Goal: Task Accomplishment & Management: Manage account settings

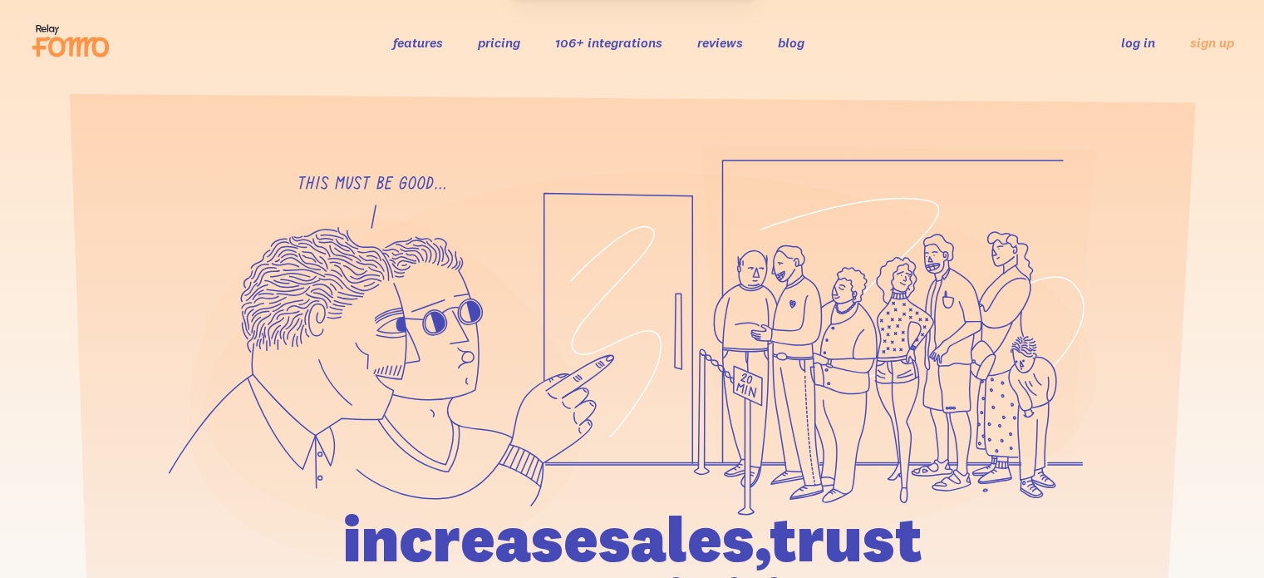
click at [1144, 42] on link "log in" at bounding box center [1138, 42] width 34 height 17
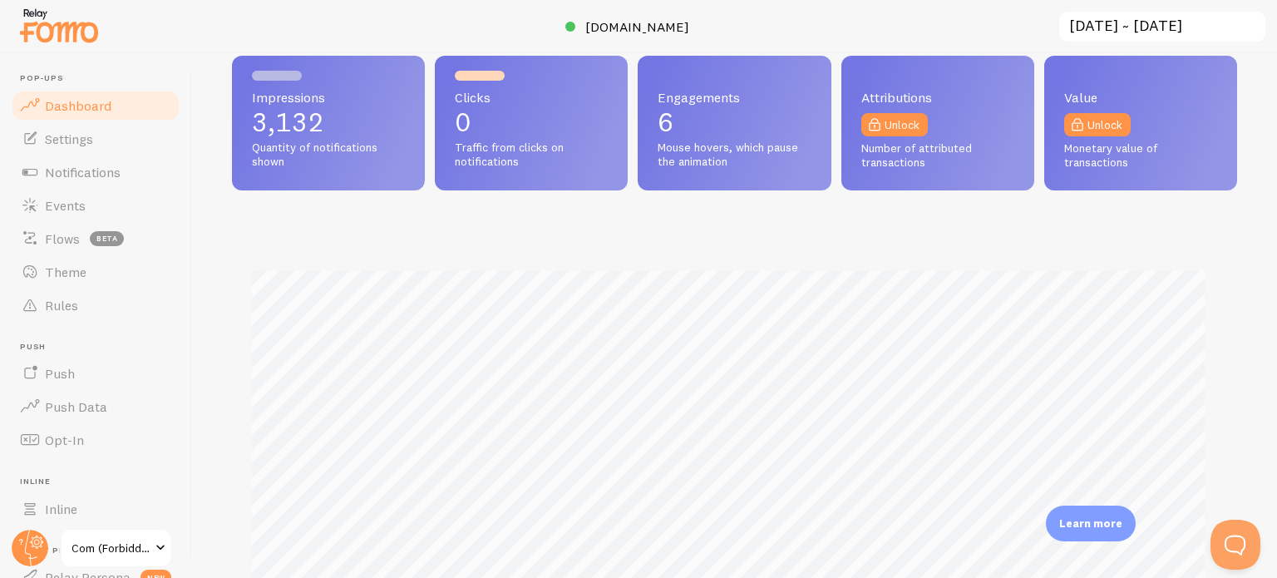
scroll to position [333, 0]
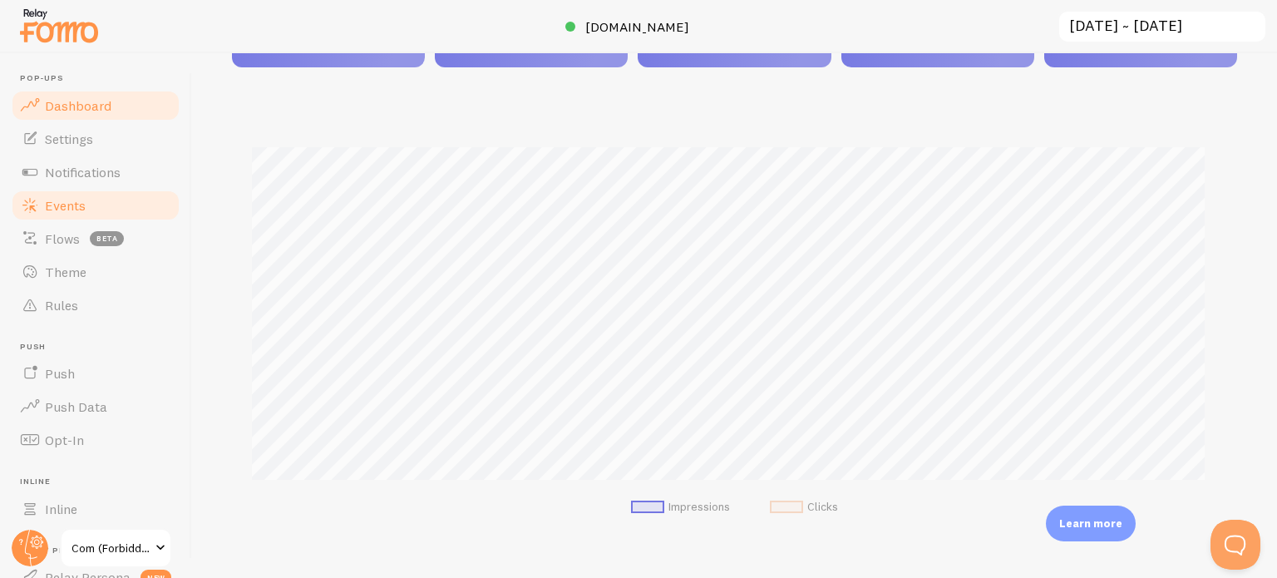
click at [121, 199] on link "Events" at bounding box center [95, 205] width 171 height 33
